Goal: Information Seeking & Learning: Learn about a topic

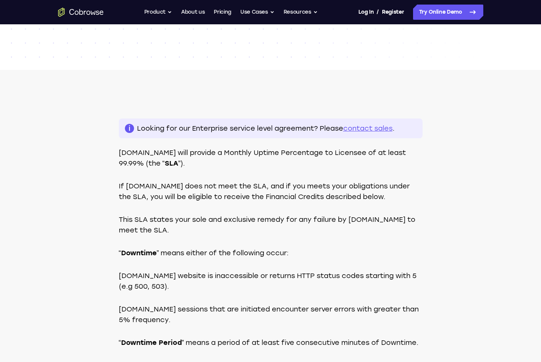
scroll to position [148, 0]
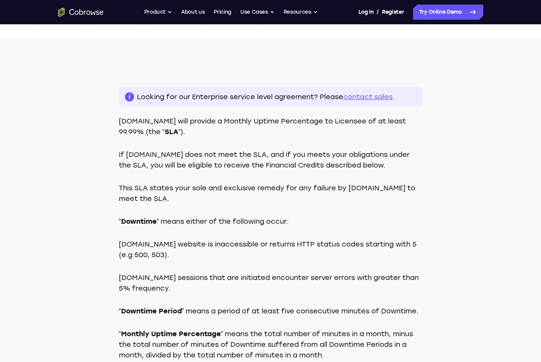
scroll to position [177, 0]
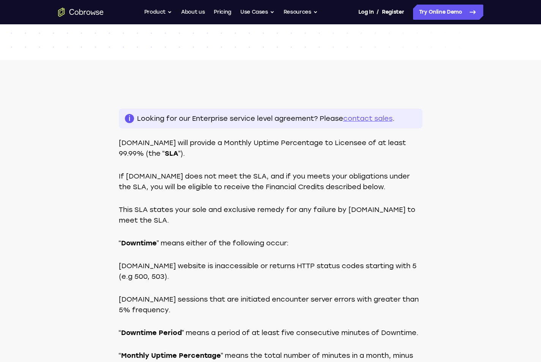
scroll to position [144, 0]
